Goal: Book appointment/travel/reservation

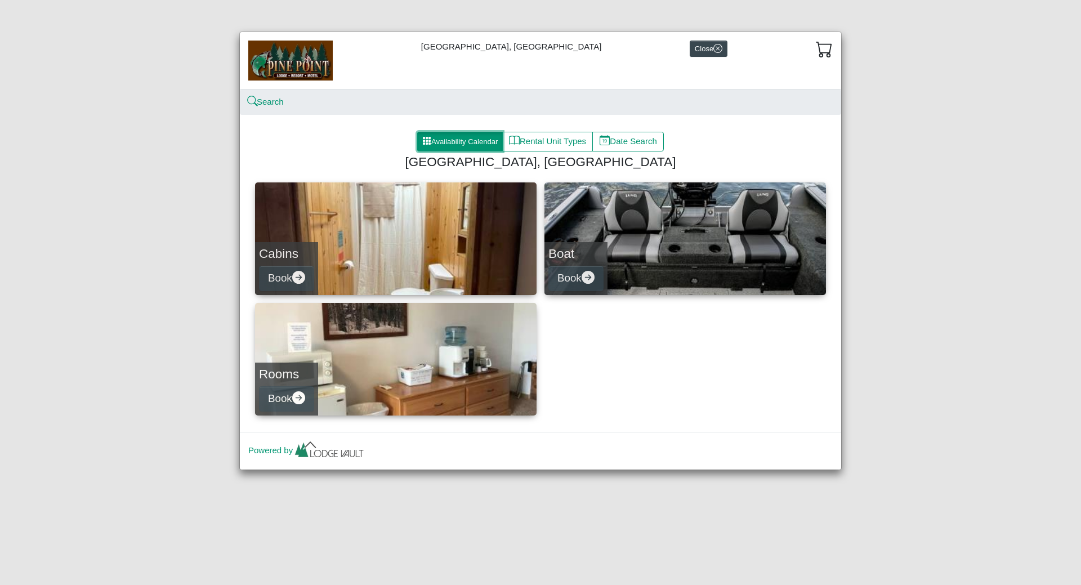
click at [446, 141] on button "Availability Calendar" at bounding box center [460, 142] width 86 height 20
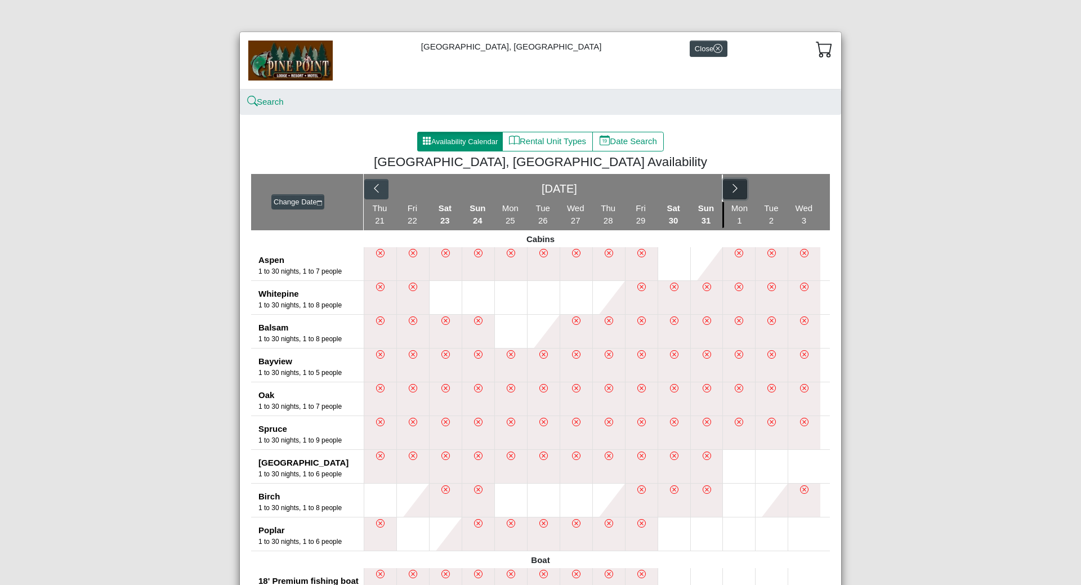
click at [738, 191] on button "button" at bounding box center [735, 189] width 24 height 20
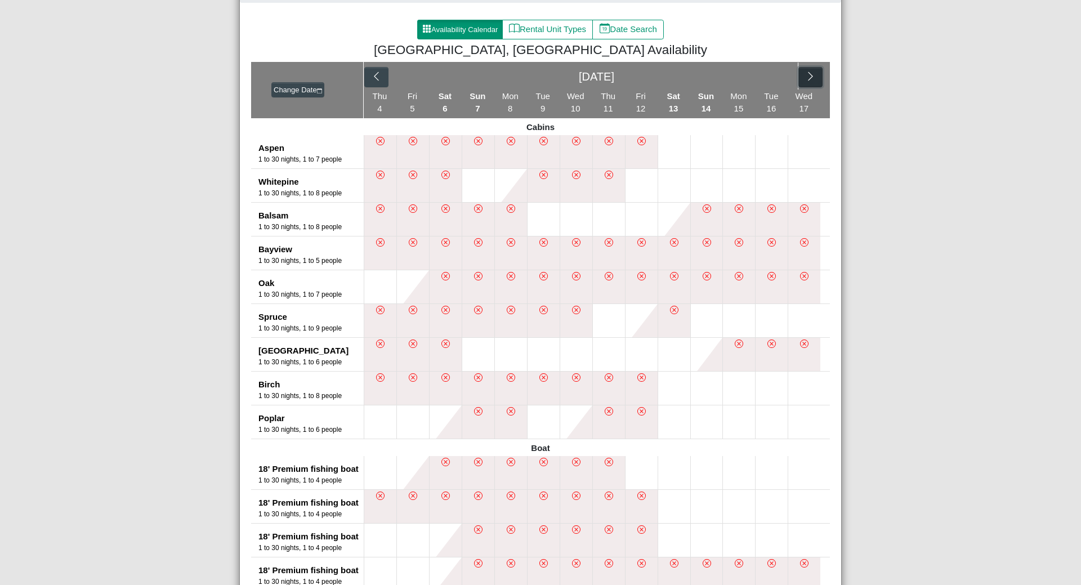
scroll to position [113, 0]
click at [808, 72] on icon "chevron right" at bounding box center [810, 75] width 11 height 11
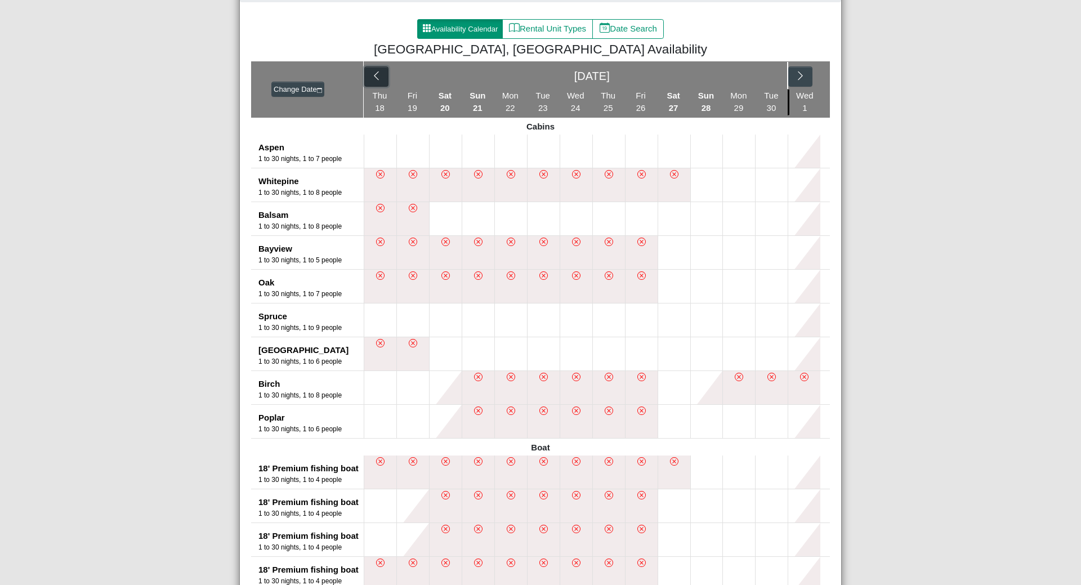
click at [366, 72] on button "button" at bounding box center [376, 76] width 24 height 20
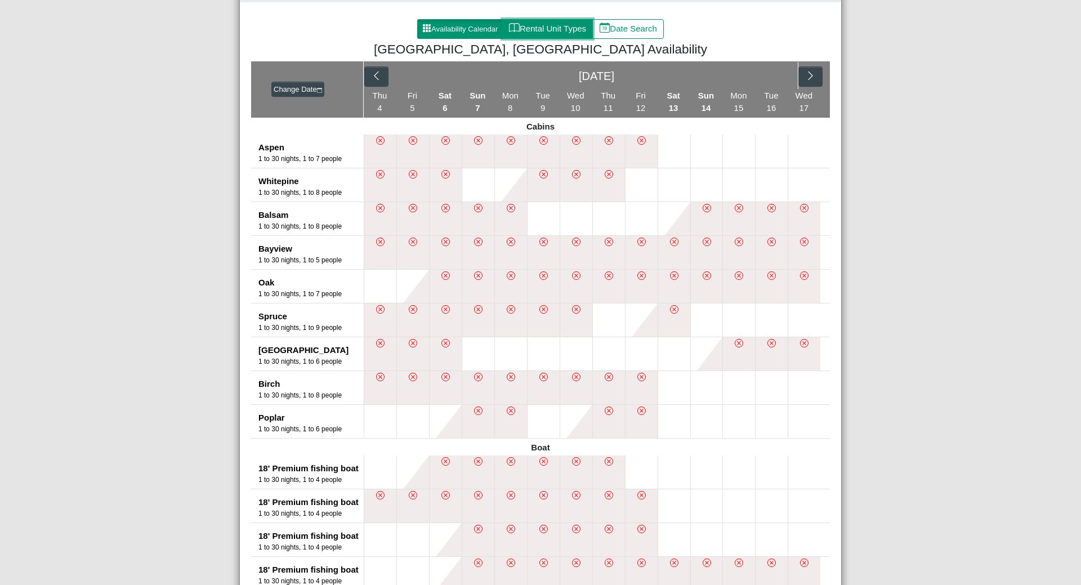
click at [529, 28] on button "Rental Unit Types" at bounding box center [547, 29] width 91 height 20
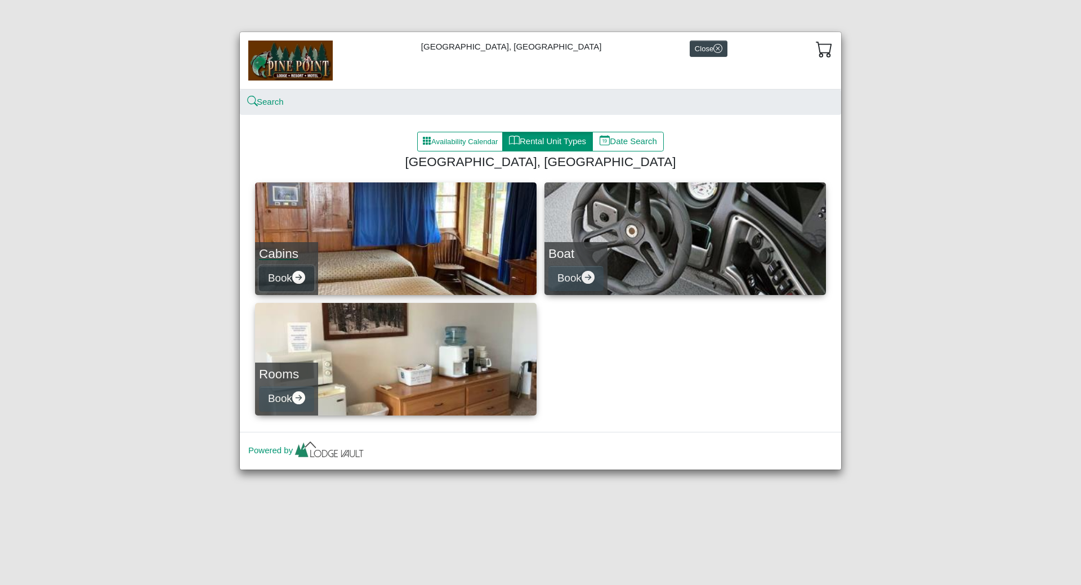
click at [296, 276] on icon "arrow right circle fill" at bounding box center [298, 277] width 13 height 13
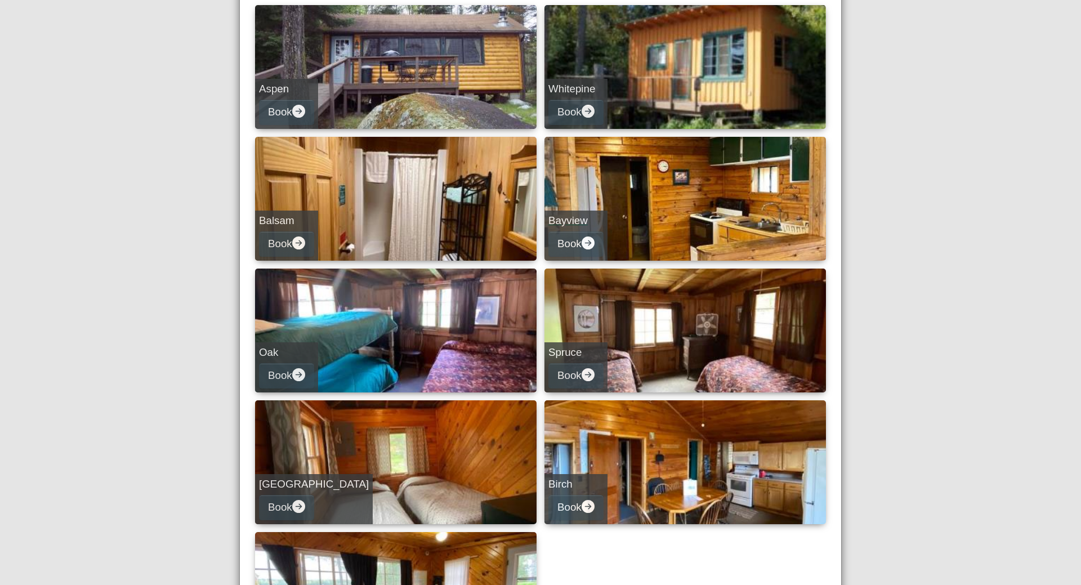
scroll to position [327, 0]
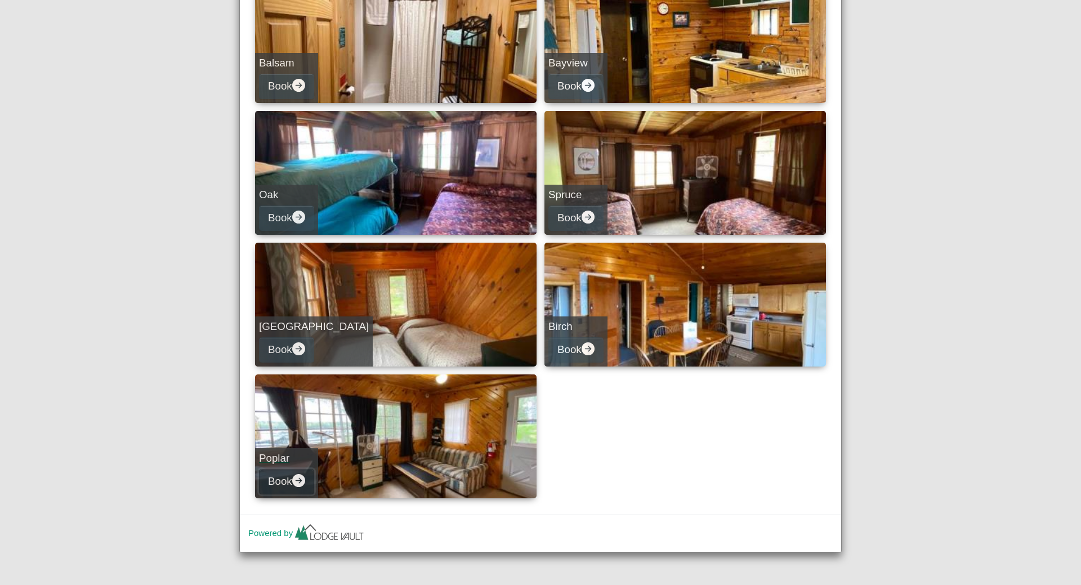
click at [299, 476] on icon "arrow right circle fill" at bounding box center [298, 480] width 13 height 13
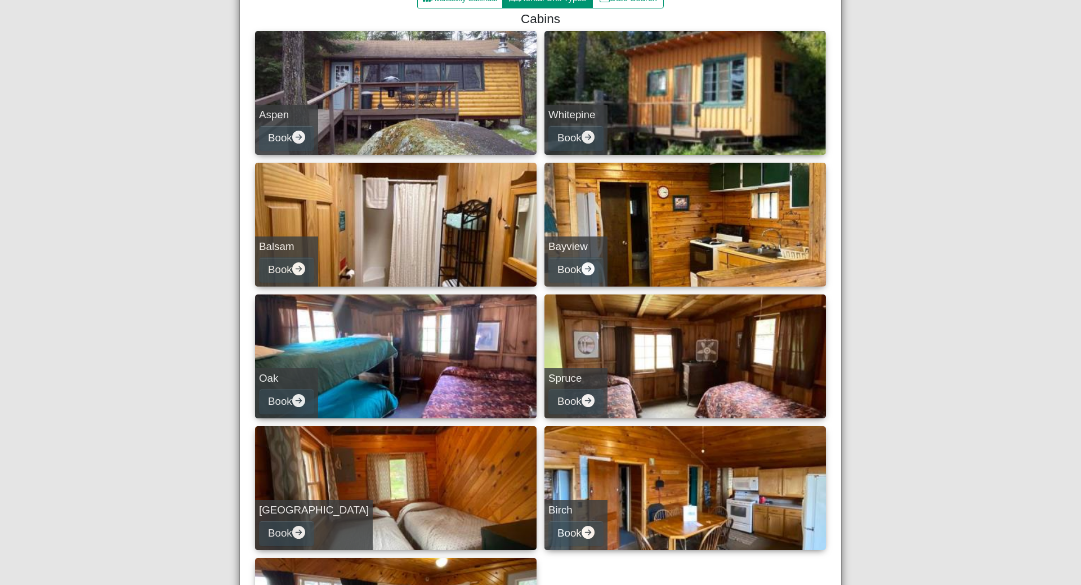
select select "*"
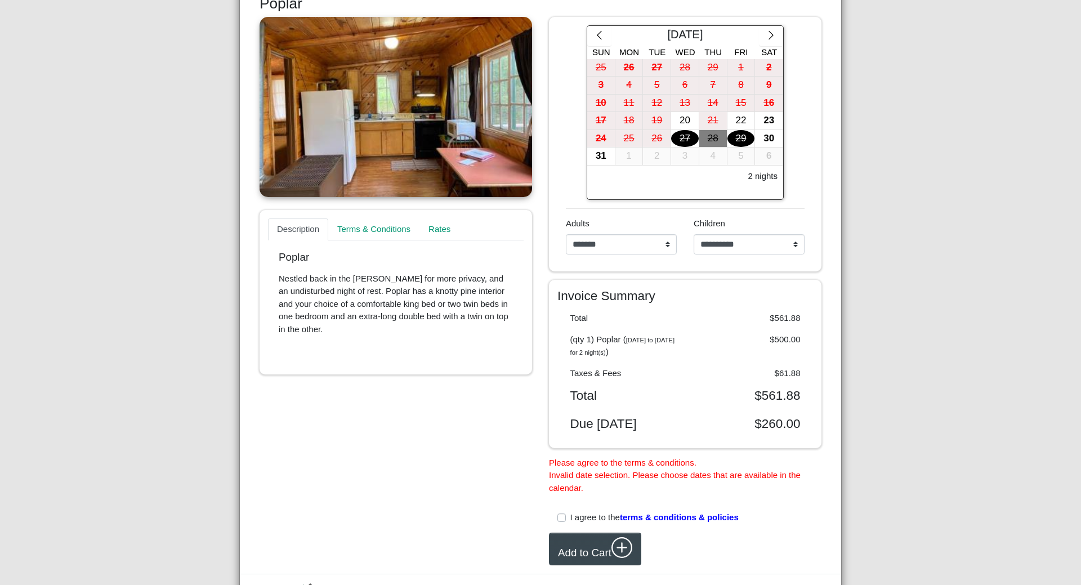
scroll to position [139, 0]
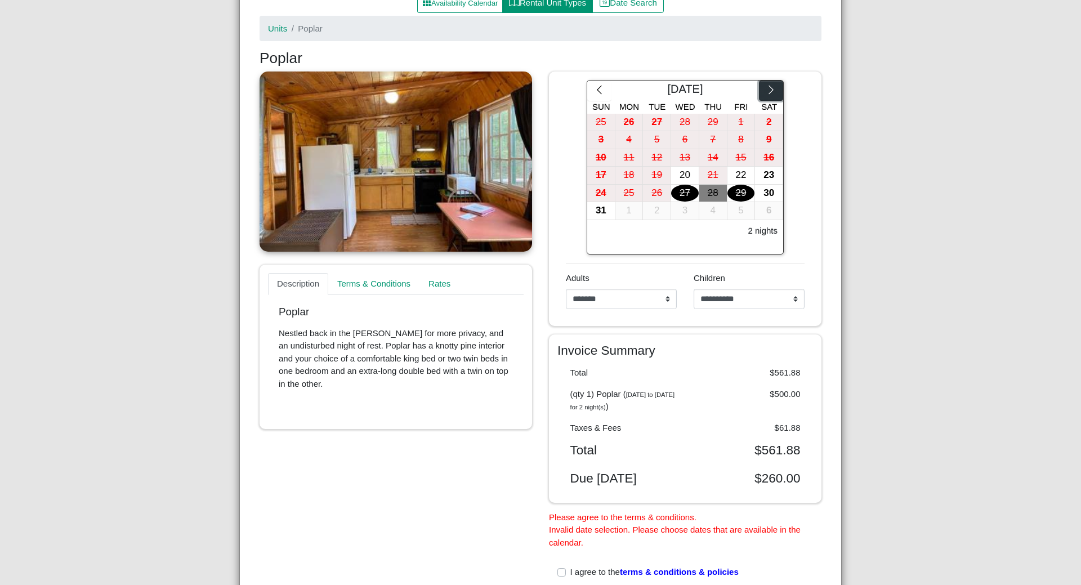
click at [766, 90] on icon "chevron right" at bounding box center [771, 89] width 11 height 11
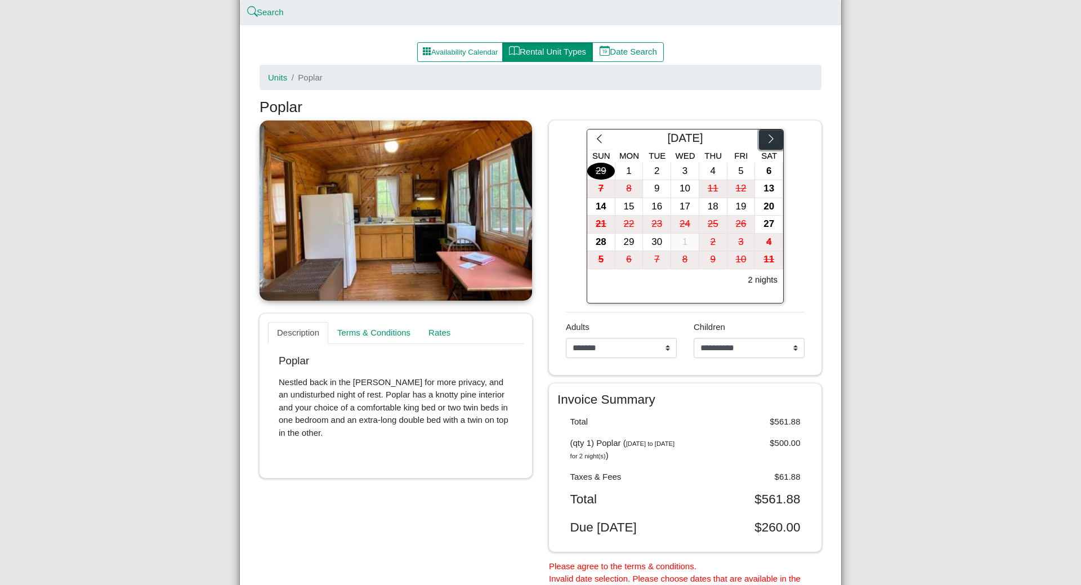
scroll to position [26, 0]
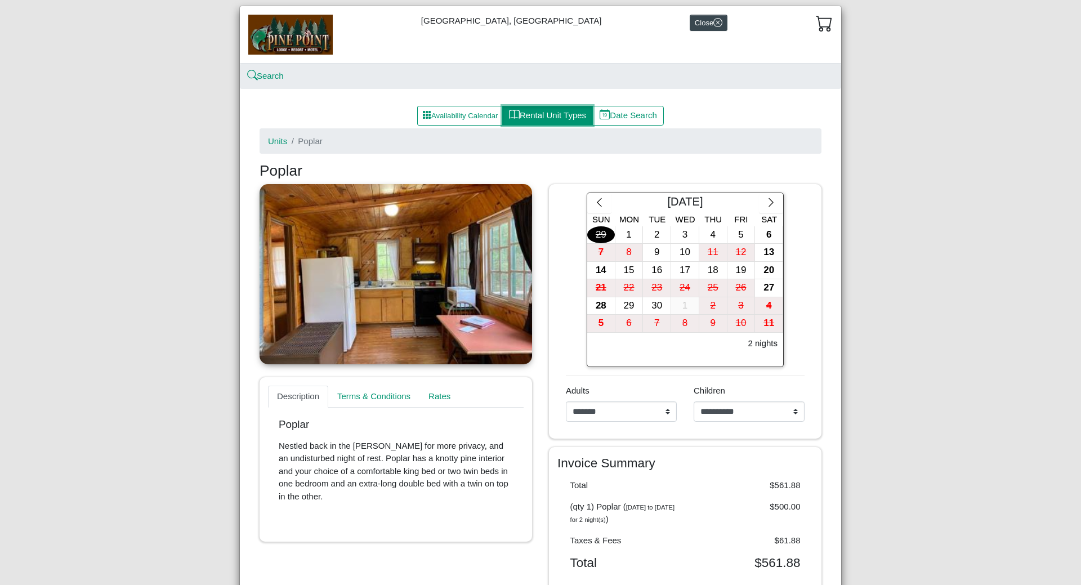
click at [541, 118] on button "Rental Unit Types" at bounding box center [547, 116] width 91 height 20
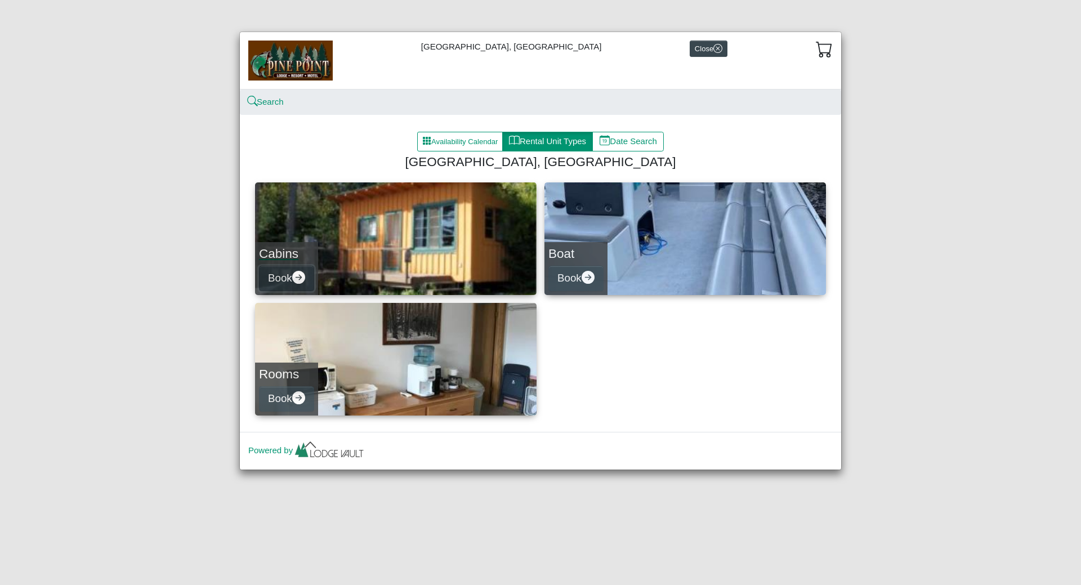
click at [301, 276] on icon "arrow right circle fill" at bounding box center [298, 277] width 13 height 13
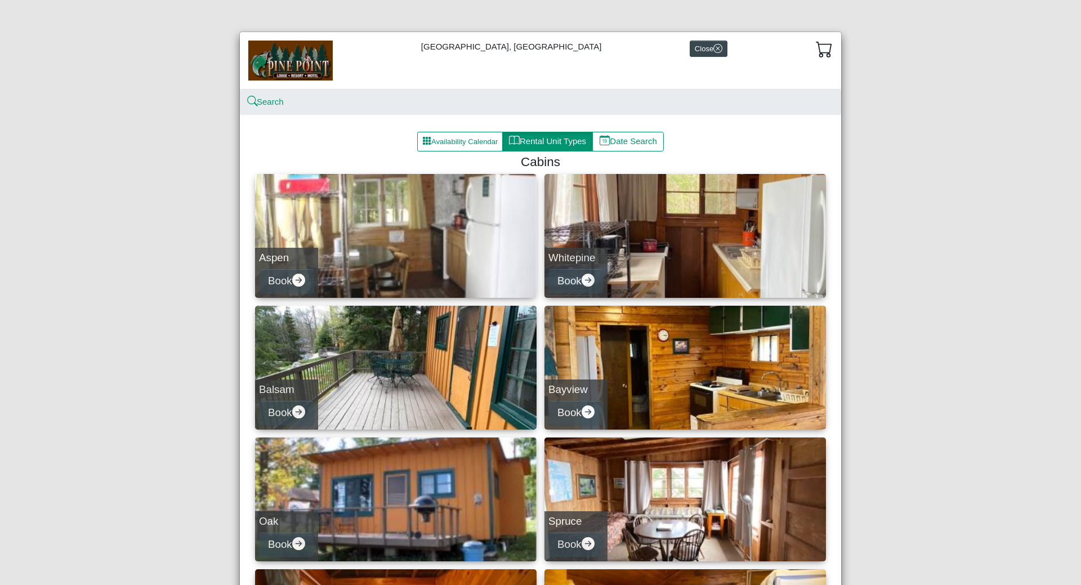
click at [278, 262] on h5 "Aspen" at bounding box center [286, 258] width 55 height 13
select select "*"
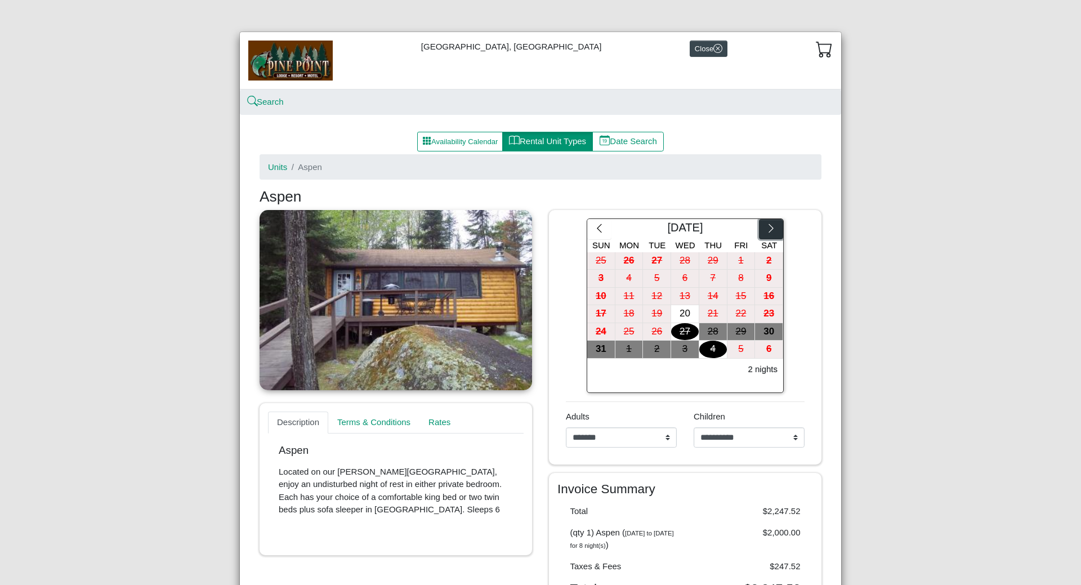
click at [766, 225] on icon "chevron right" at bounding box center [771, 228] width 11 height 11
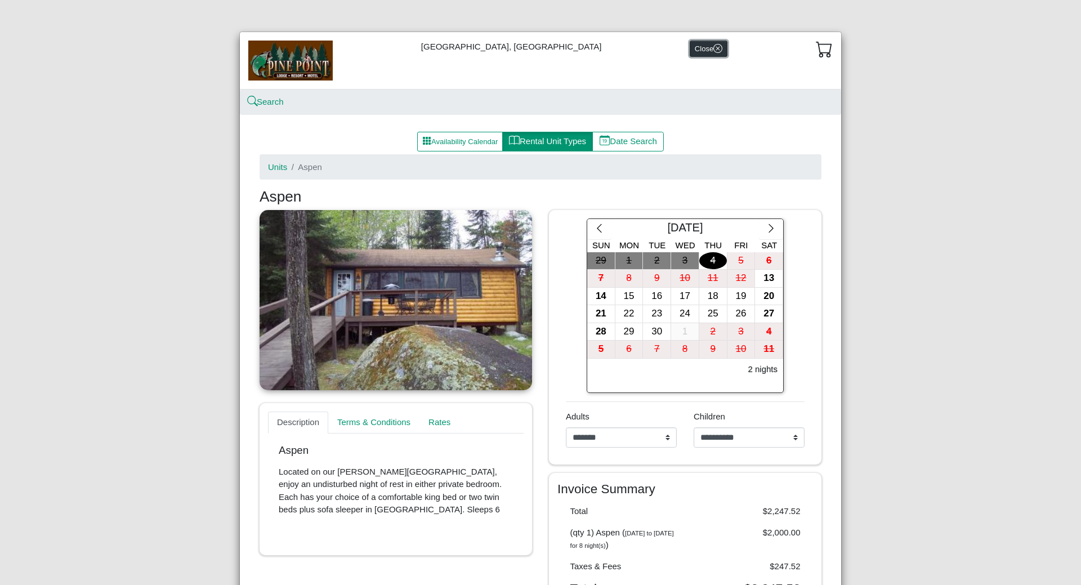
click at [690, 50] on button "Close" at bounding box center [709, 49] width 38 height 16
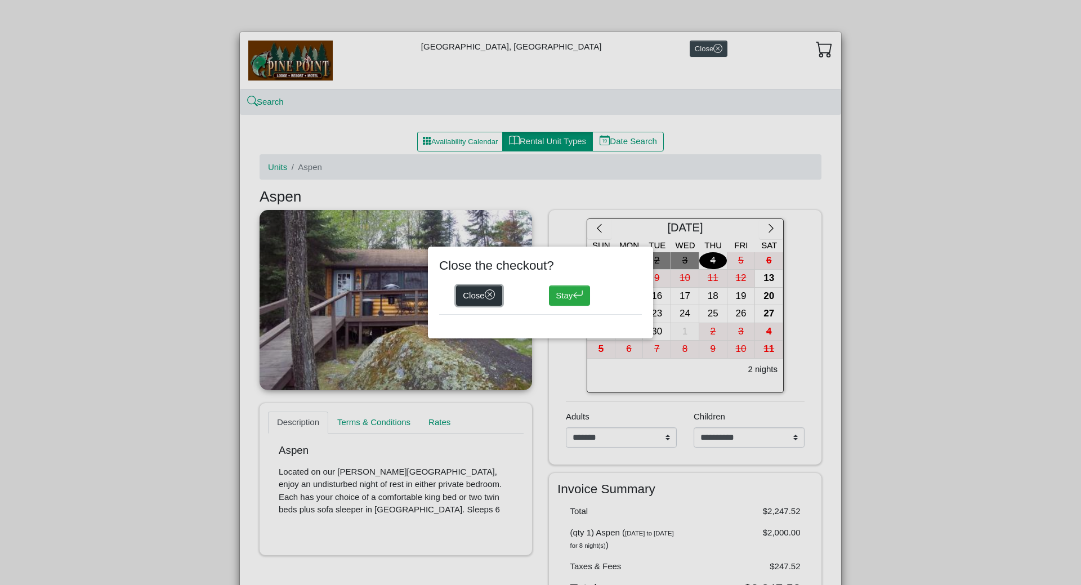
click at [492, 295] on icon "x circle" at bounding box center [490, 294] width 5 height 5
